Goal: Find specific page/section: Find specific page/section

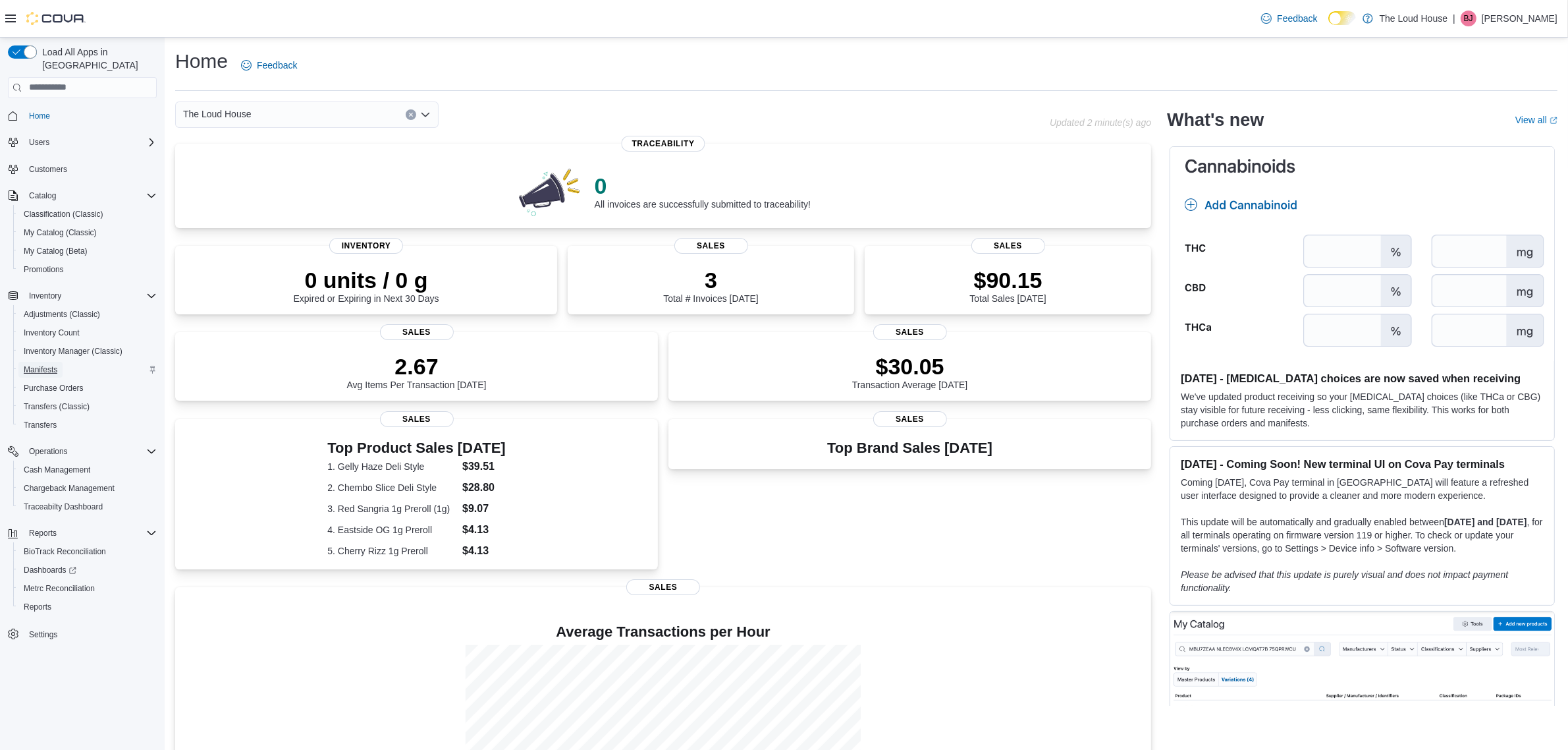
click at [58, 364] on span "Manifests" at bounding box center [40, 369] width 34 height 11
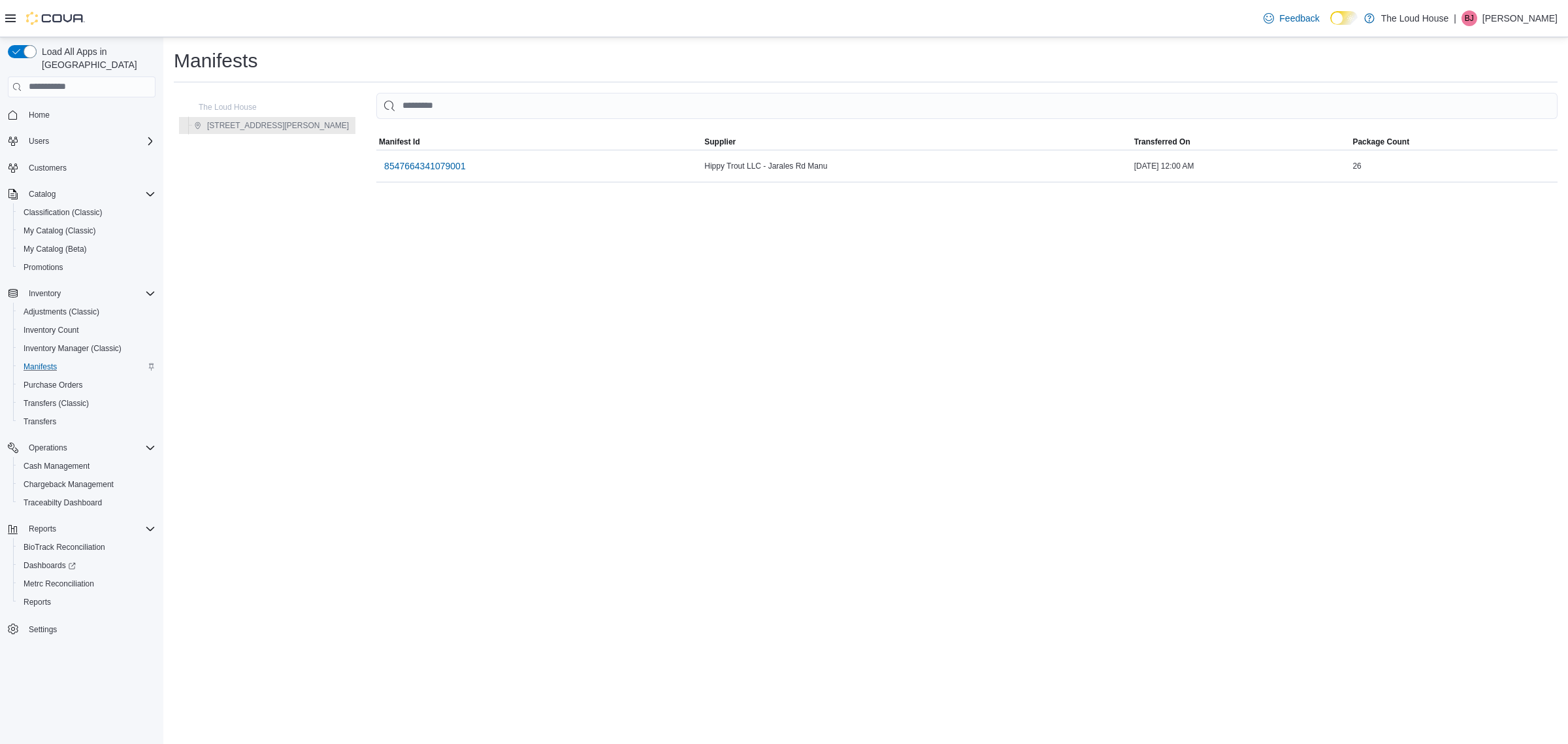
click at [801, 249] on div "Manifests The Loud House [STREET_ADDRESS][PERSON_NAME] MemoryTable from EuiInMe…" at bounding box center [866, 391] width 1405 height 707
drag, startPoint x: 41, startPoint y: 355, endPoint x: 64, endPoint y: 351, distance: 23.3
click at [41, 361] on span "Manifests" at bounding box center [40, 366] width 33 height 11
click at [490, 236] on div "Manifests The Loud House [STREET_ADDRESS][PERSON_NAME] MemoryTable from EuiInMe…" at bounding box center [866, 391] width 1405 height 707
click at [41, 416] on span "Transfers" at bounding box center [40, 422] width 33 height 11
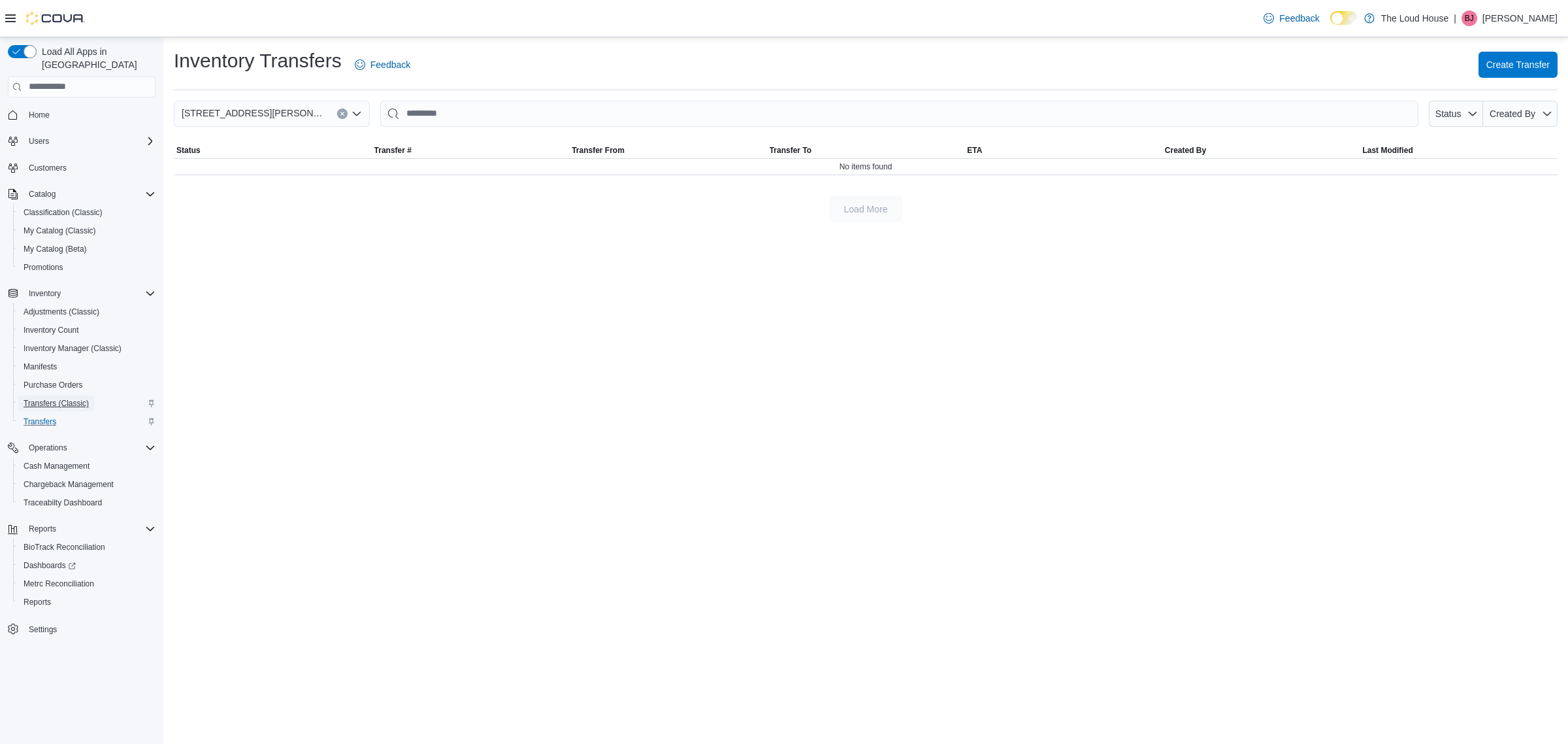
click at [53, 398] on span "Transfers (Classic)" at bounding box center [56, 403] width 66 height 11
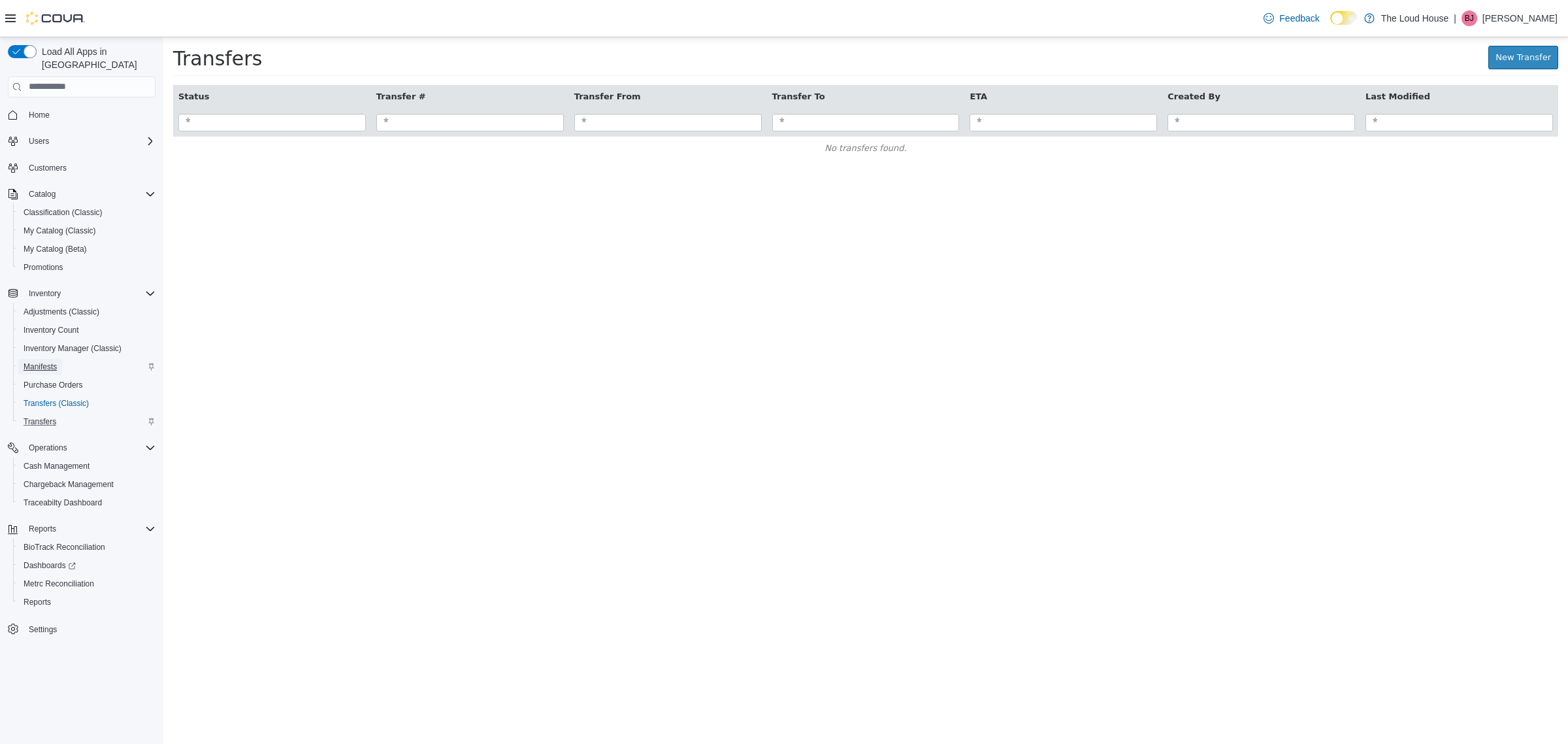
click at [53, 361] on span "Manifests" at bounding box center [40, 366] width 33 height 11
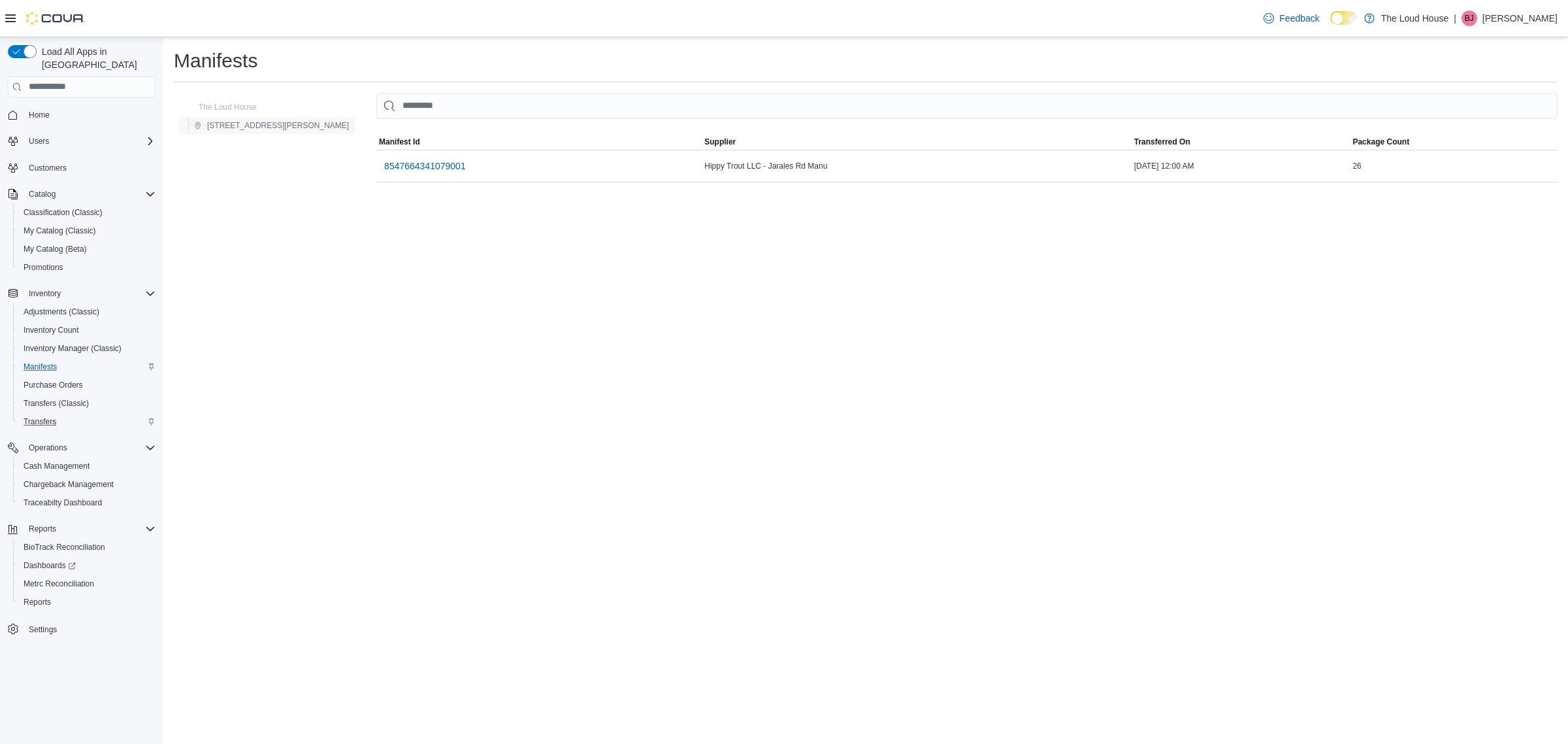
click at [245, 119] on span "[STREET_ADDRESS][PERSON_NAME]" at bounding box center [272, 125] width 155 height 16
click at [893, 250] on div "Manifests The Loud House 206 S. Miller Ave MemoryTable from EuiInMemoryTable Ma…" at bounding box center [866, 391] width 1405 height 707
click at [524, 240] on div "Manifests The Loud House [STREET_ADDRESS][PERSON_NAME] MemoryTable from EuiInMe…" at bounding box center [866, 391] width 1405 height 707
click at [225, 106] on span "The Loud House" at bounding box center [228, 107] width 58 height 11
click at [33, 361] on span "Manifests" at bounding box center [40, 366] width 33 height 11
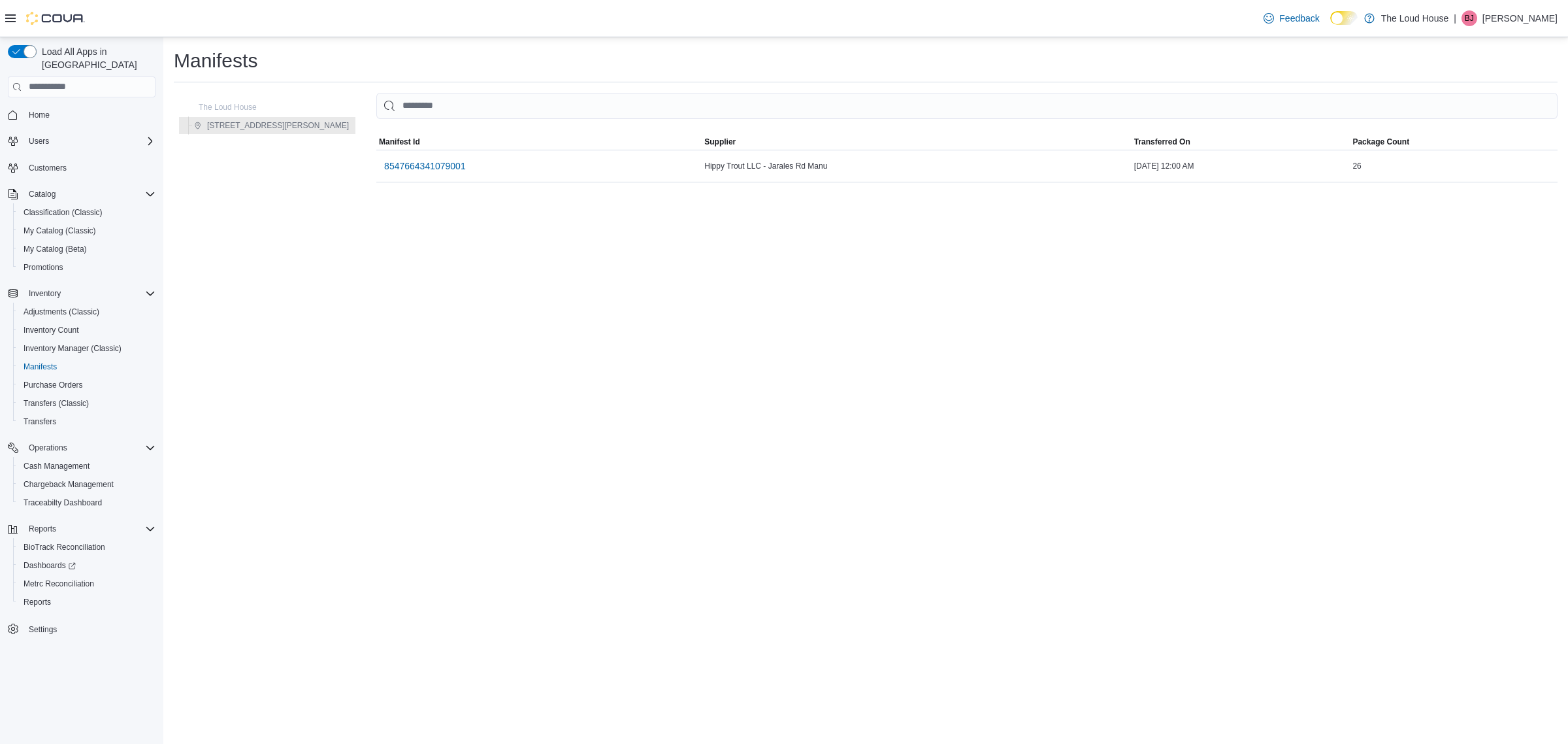
click at [533, 213] on div "Manifests The Loud House [STREET_ADDRESS][PERSON_NAME] MemoryTable from EuiInMe…" at bounding box center [866, 391] width 1405 height 707
click at [719, 259] on div "Manifests The Loud House [STREET_ADDRESS][PERSON_NAME] MemoryTable from EuiInMe…" at bounding box center [866, 391] width 1405 height 707
